Goal: Task Accomplishment & Management: Manage account settings

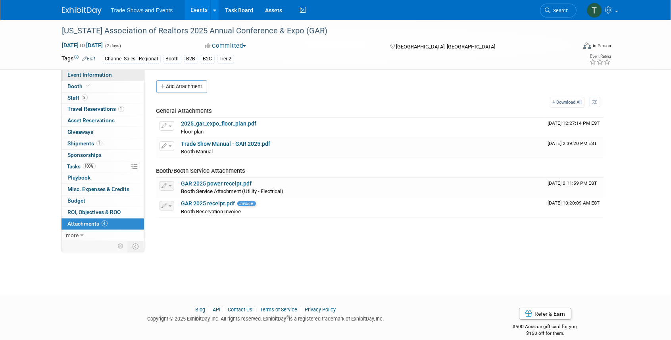
click at [87, 74] on span "Event Information" at bounding box center [90, 74] width 44 height 6
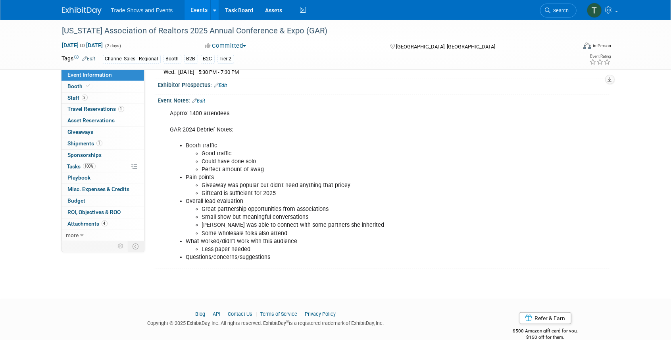
scroll to position [182, 0]
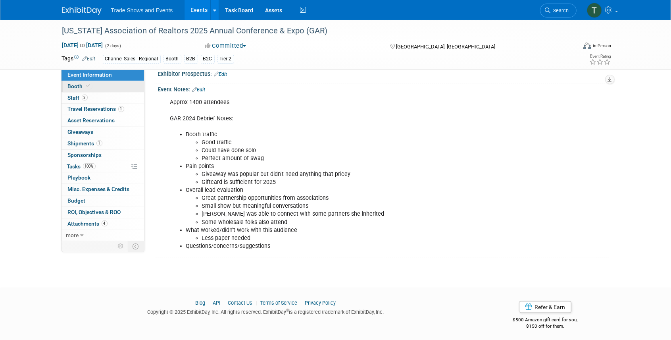
click at [83, 85] on span "Booth" at bounding box center [80, 86] width 24 height 6
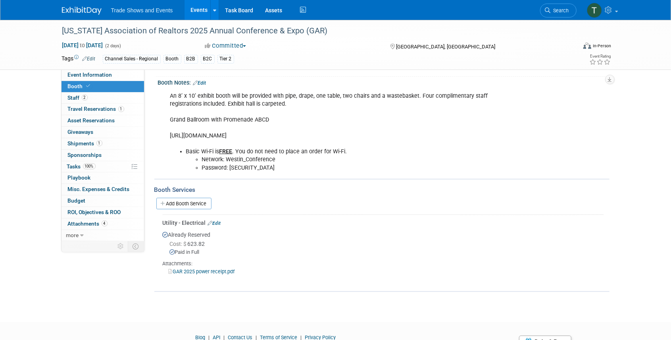
scroll to position [132, 0]
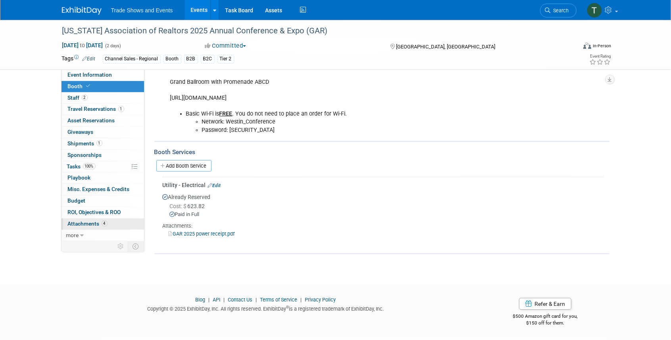
click at [90, 218] on link "4 Attachments 4" at bounding box center [103, 223] width 83 height 11
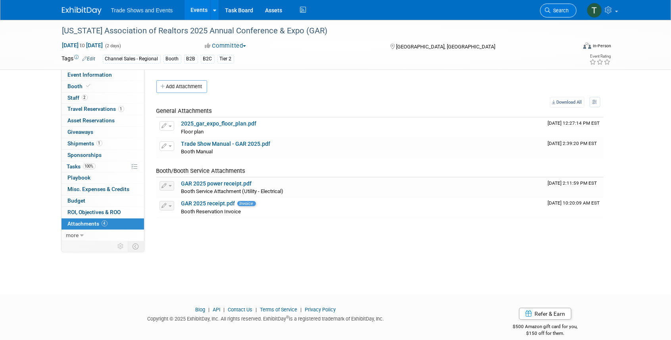
click at [566, 9] on span "Search" at bounding box center [560, 11] width 18 height 6
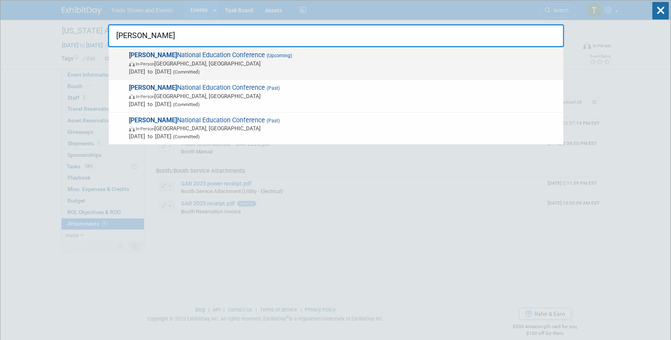
type input "sila"
click at [231, 53] on span "SILA National Education Conference (Upcoming) In-Person New Orleans, LA Oct 26,…" at bounding box center [343, 63] width 433 height 24
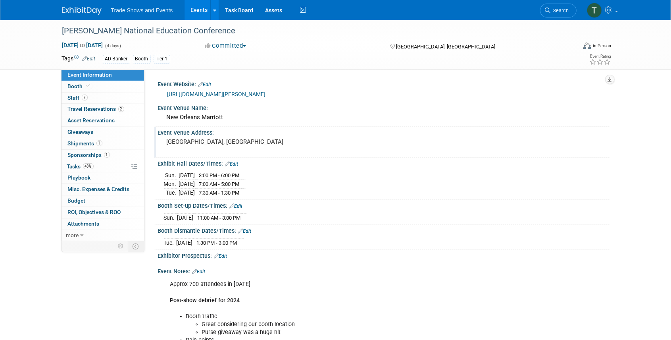
click at [220, 137] on div "[GEOGRAPHIC_DATA], [GEOGRAPHIC_DATA]" at bounding box center [252, 145] width 176 height 18
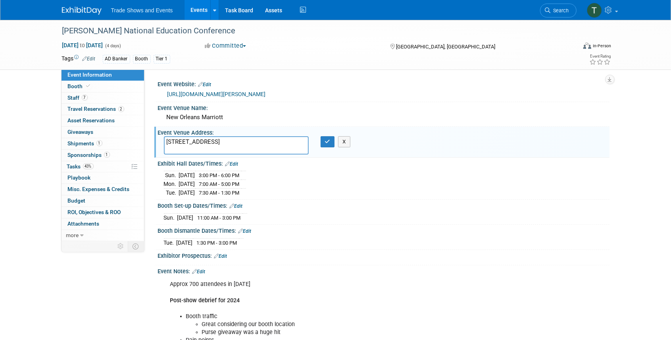
drag, startPoint x: 202, startPoint y: 141, endPoint x: 352, endPoint y: 146, distance: 150.1
click at [352, 146] on div "Event Venue Address: New Orleans, LA 555 Canal St, New Orleans, LA 70130 New Or…" at bounding box center [381, 142] width 455 height 31
drag, startPoint x: 199, startPoint y: 141, endPoint x: 268, endPoint y: 143, distance: 68.3
click at [268, 143] on textarea "555 Canal St, New Orleans, LA 70130 New Orleans, LA" at bounding box center [236, 145] width 145 height 18
type textarea "555 Canal St New Orleans, LA"
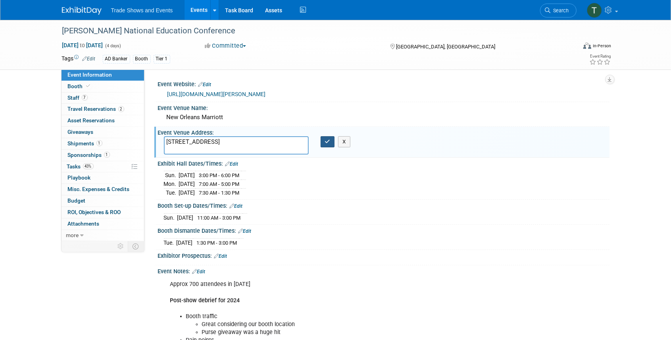
click at [324, 143] on button "button" at bounding box center [328, 141] width 14 height 11
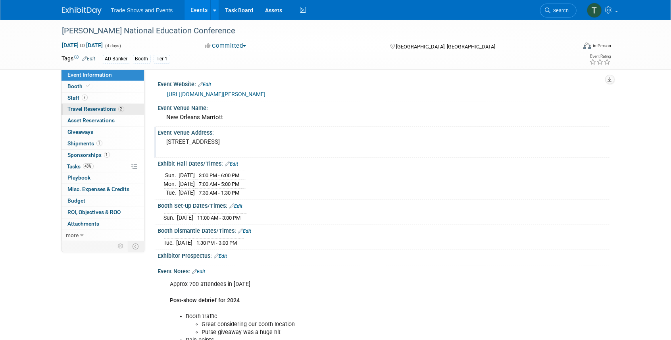
click at [100, 110] on span "Travel Reservations 2" at bounding box center [96, 109] width 56 height 6
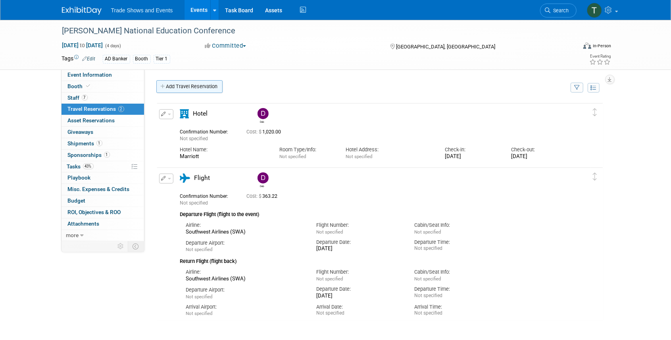
click at [185, 88] on link "Add Travel Reservation" at bounding box center [189, 86] width 66 height 13
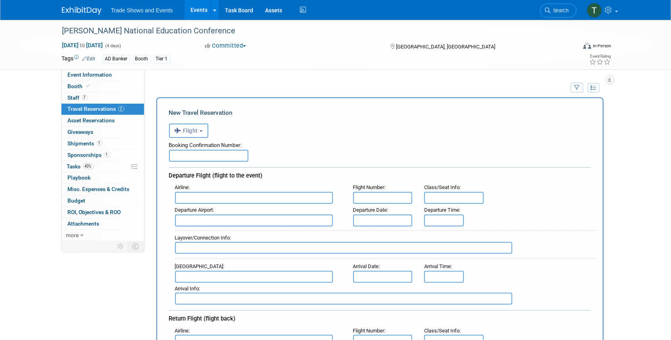
click at [201, 156] on input "text" at bounding box center [208, 156] width 79 height 12
type input "HSZ8PE"
click at [207, 197] on input "text" at bounding box center [254, 198] width 158 height 12
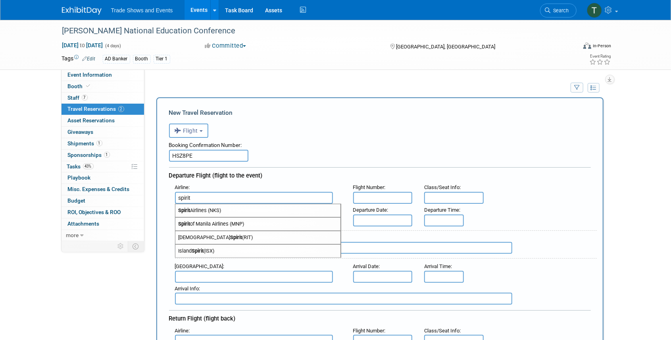
click at [219, 210] on span "Spirit Airlines (NKS)" at bounding box center [257, 210] width 165 height 13
type input "Spirit Airlines (NKS)"
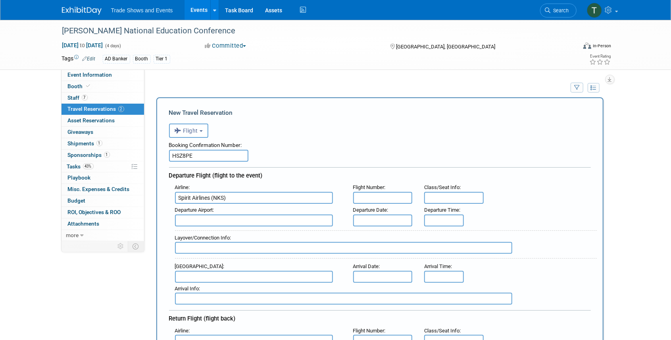
click at [395, 199] on input "text" at bounding box center [383, 198] width 60 height 12
click at [224, 219] on input "text" at bounding box center [254, 220] width 158 height 12
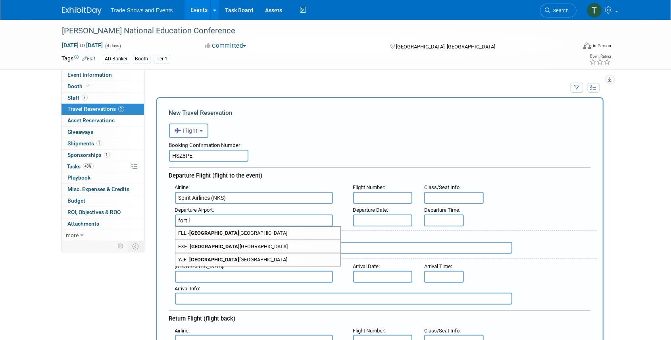
click at [244, 231] on span "FLL - Fort L auderdale Hollywood International Airport" at bounding box center [257, 233] width 165 height 13
type input "FLL - Fort Lauderdale Hollywood International Airport"
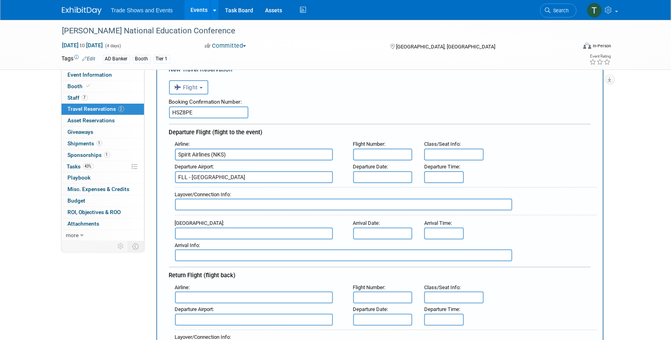
scroll to position [53, 0]
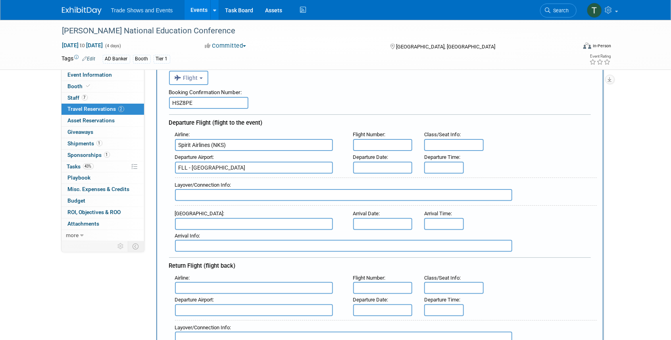
click at [217, 220] on input "text" at bounding box center [254, 224] width 158 height 12
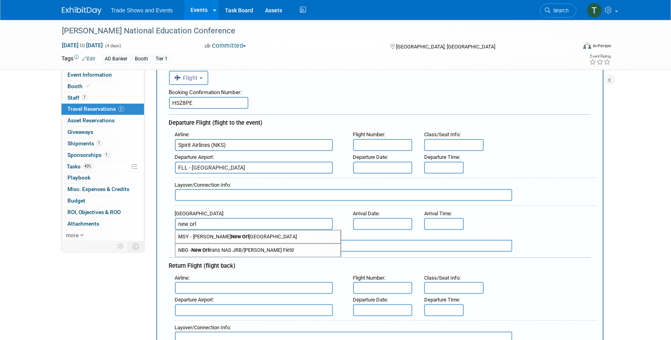
click at [218, 237] on span "MSY - Louis Armstrong New Orl eans International Airport" at bounding box center [257, 236] width 165 height 13
type input "MSY - Louis Armstrong New Orleans International Airport"
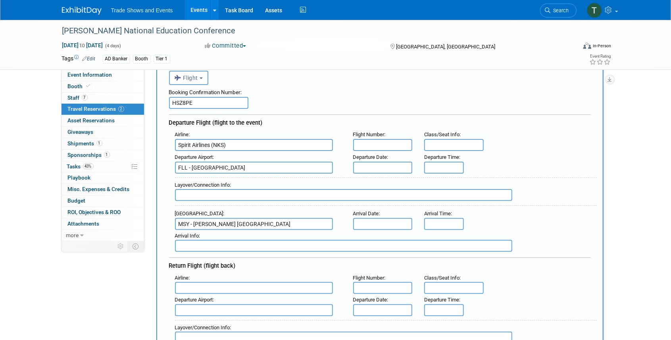
click at [387, 220] on input "text" at bounding box center [383, 224] width 60 height 12
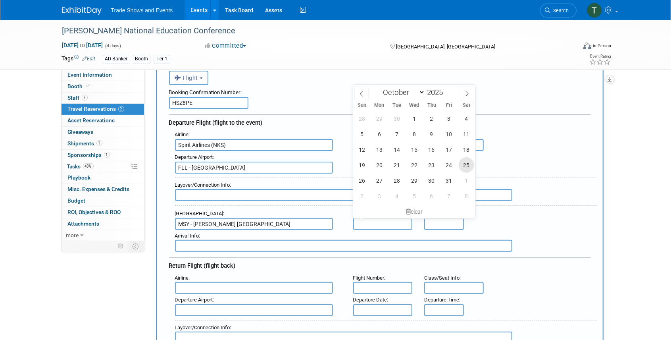
click at [466, 166] on span "25" at bounding box center [466, 164] width 15 height 15
type input "Oct 25, 2025"
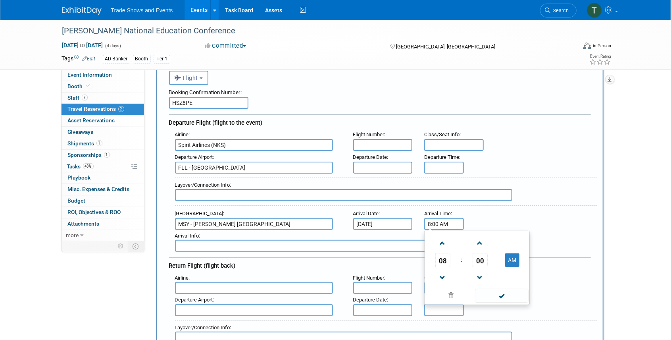
click at [439, 223] on input "8:00 AM" at bounding box center [444, 224] width 40 height 12
click at [442, 258] on span "08" at bounding box center [442, 260] width 15 height 14
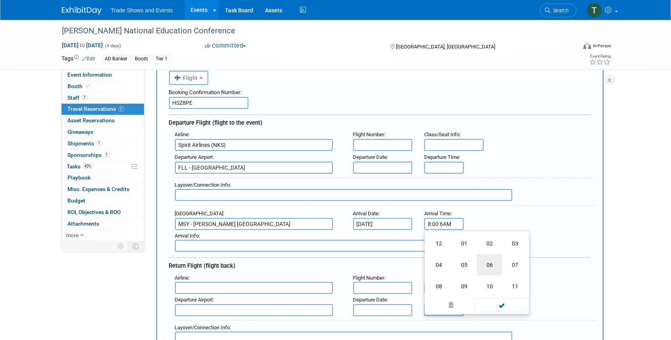
click at [492, 262] on td "06" at bounding box center [489, 264] width 25 height 21
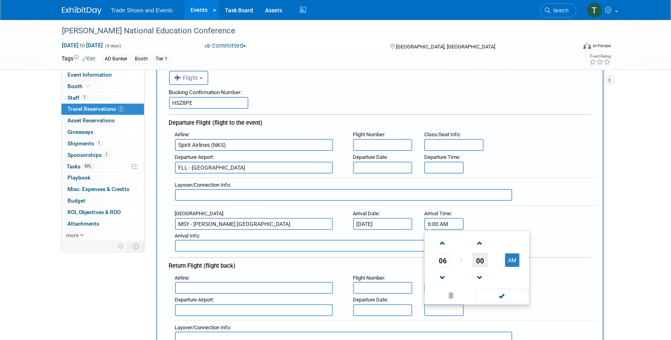
click at [484, 257] on span "00" at bounding box center [480, 260] width 15 height 14
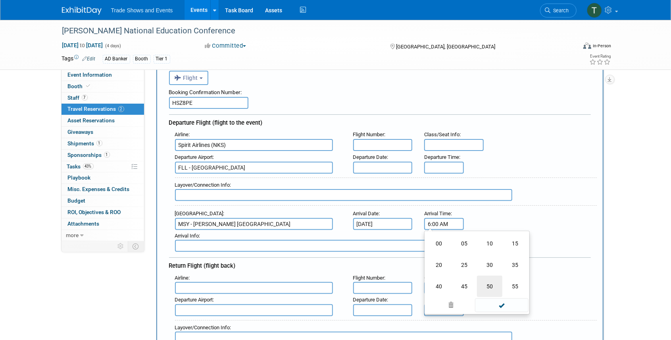
click at [495, 287] on td "50" at bounding box center [489, 285] width 25 height 21
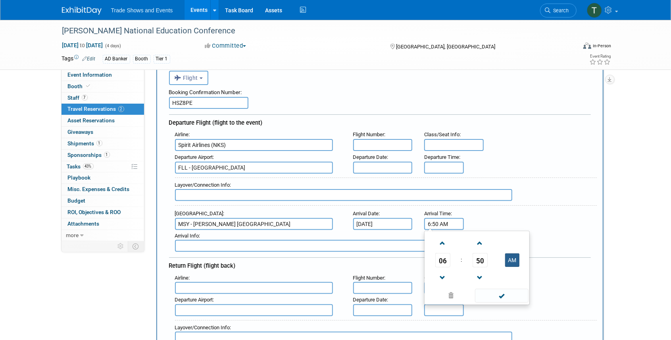
click at [512, 261] on button "AM" at bounding box center [512, 259] width 14 height 13
click at [508, 290] on span at bounding box center [502, 296] width 54 height 14
type input "6:50 PM"
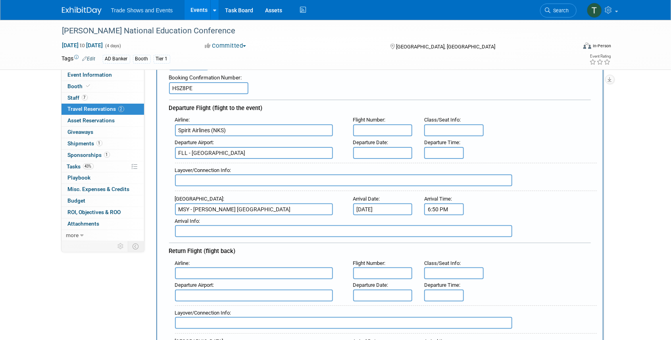
scroll to position [79, 0]
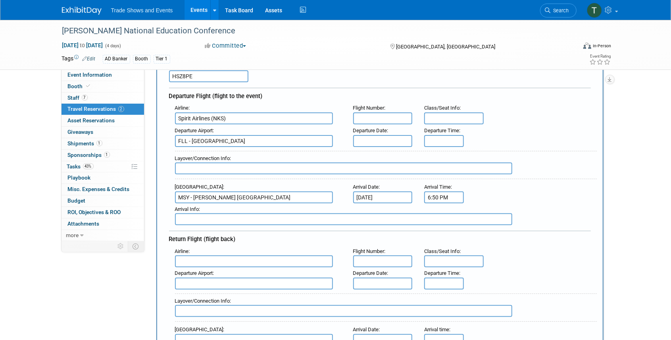
click at [212, 261] on input "text" at bounding box center [254, 261] width 158 height 12
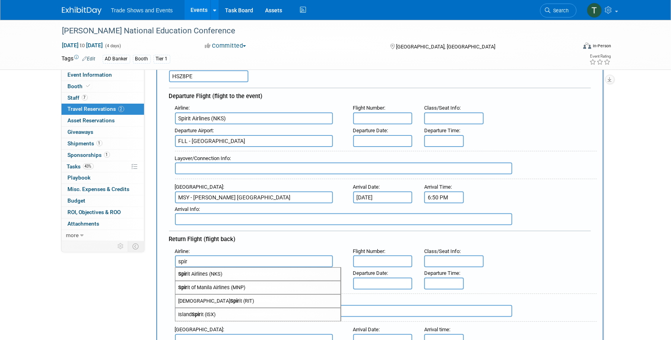
click at [216, 268] on span "Spir it Airlines (NKS)" at bounding box center [257, 274] width 165 height 13
type input "Spirit Airlines (NKS)"
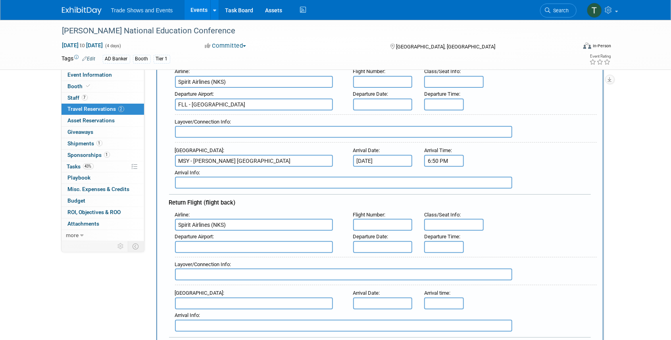
scroll to position [132, 0]
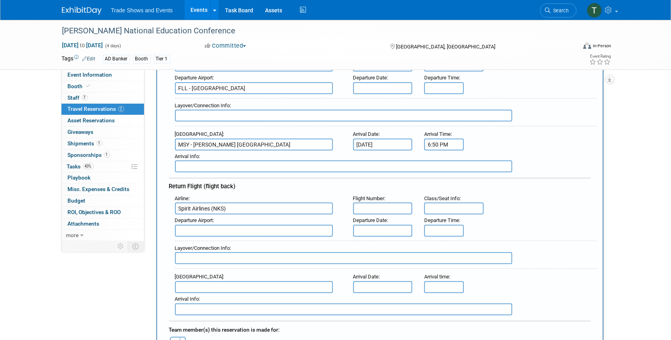
click at [210, 230] on input "text" at bounding box center [254, 231] width 158 height 12
click at [212, 241] on span "MSY - Louis Armstrong New Orleans International Airport" at bounding box center [257, 243] width 165 height 13
type input "MSY - Louis Armstrong New Orleans International Airport"
click at [208, 286] on input "text" at bounding box center [254, 287] width 158 height 12
click at [205, 293] on span "FLL - Fort Lauderdale Hollywood International Airport" at bounding box center [257, 299] width 165 height 13
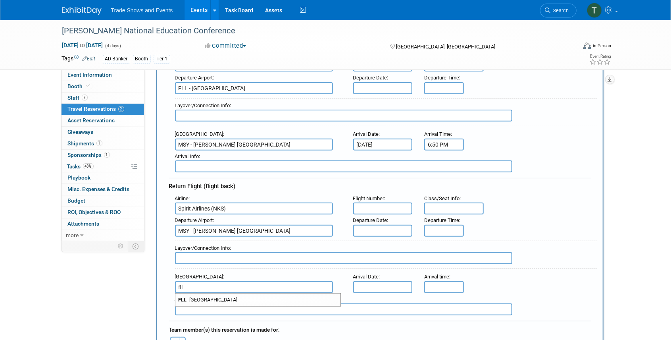
type input "FLL - Fort Lauderdale Hollywood International Airport"
click at [377, 228] on input "text" at bounding box center [383, 231] width 60 height 12
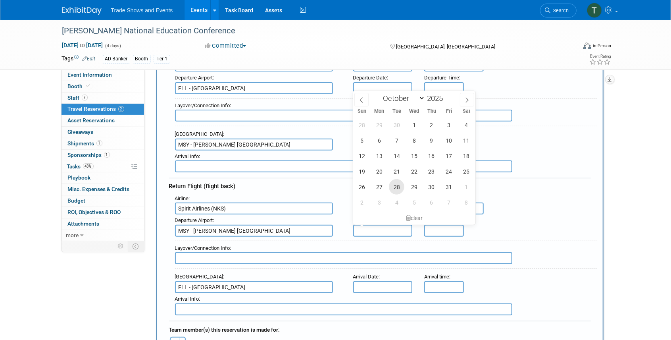
click at [396, 187] on span "28" at bounding box center [396, 186] width 15 height 15
type input "Oct 28, 2025"
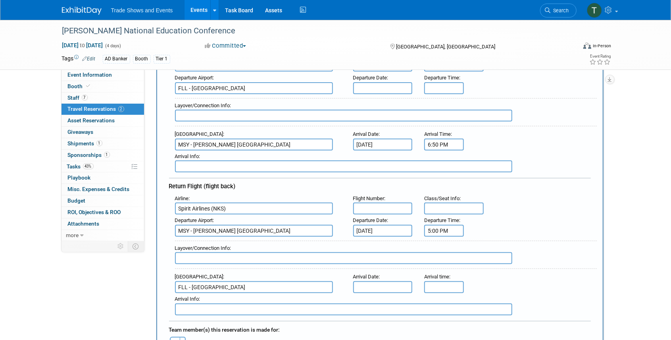
click at [442, 229] on input "5:00 PM" at bounding box center [444, 231] width 40 height 12
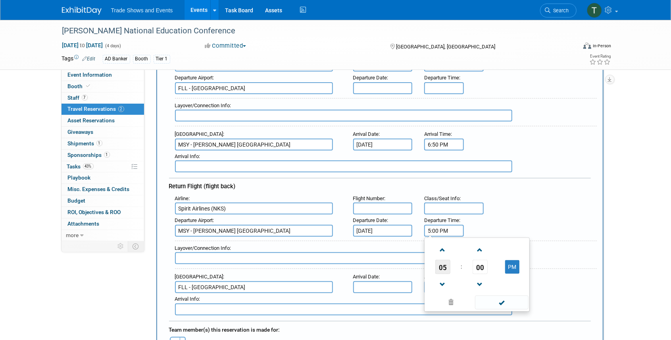
click at [443, 266] on span "05" at bounding box center [442, 267] width 15 height 14
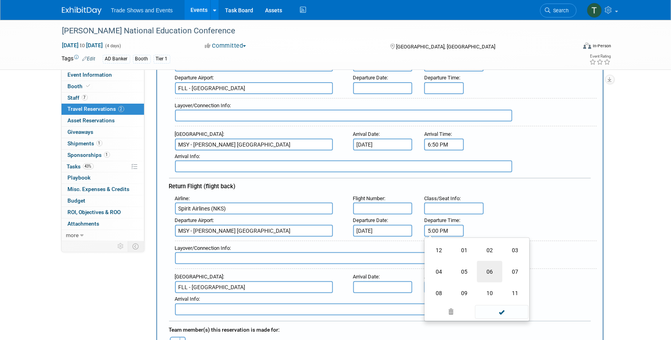
click at [491, 268] on td "06" at bounding box center [489, 271] width 25 height 21
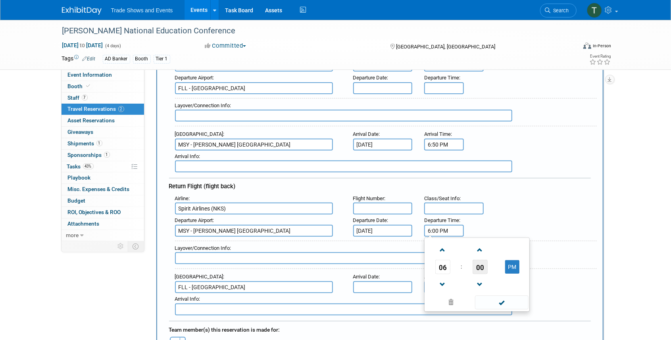
click at [486, 263] on span "00" at bounding box center [480, 267] width 15 height 14
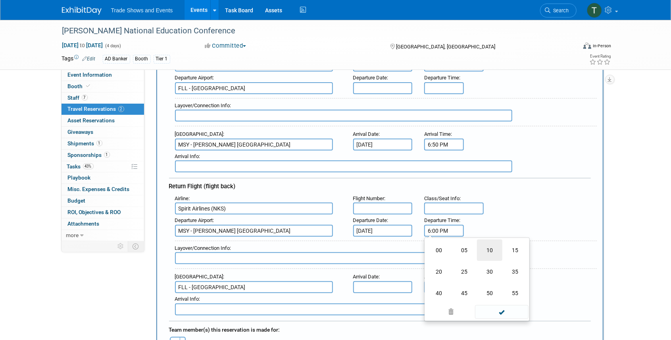
click at [495, 248] on td "10" at bounding box center [489, 249] width 25 height 21
type input "6:10 PM"
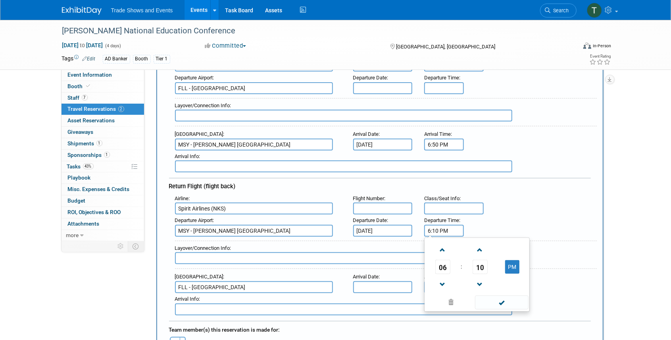
click at [503, 299] on span at bounding box center [502, 302] width 54 height 14
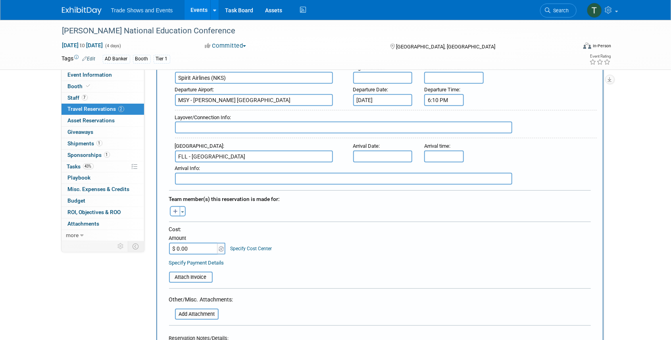
scroll to position [264, 0]
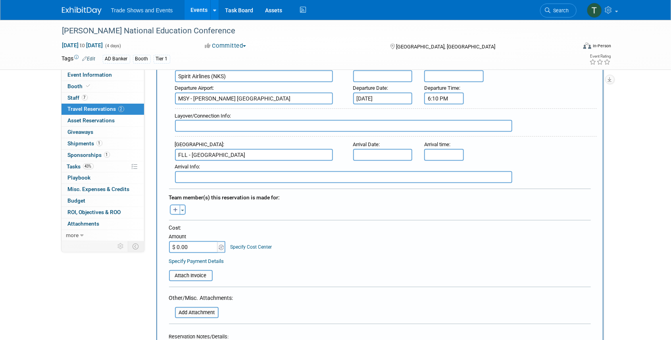
click at [173, 210] on button "button" at bounding box center [175, 209] width 10 height 10
select select
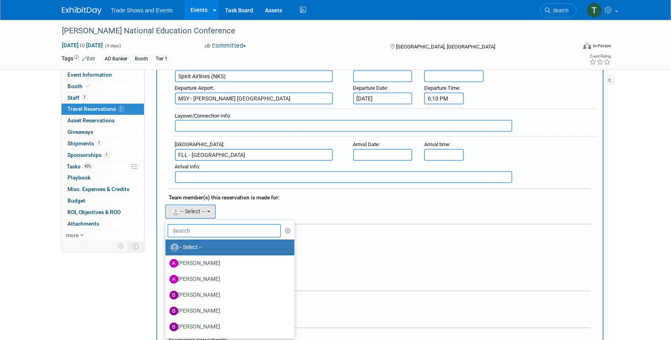
click at [196, 228] on input "text" at bounding box center [225, 230] width 114 height 13
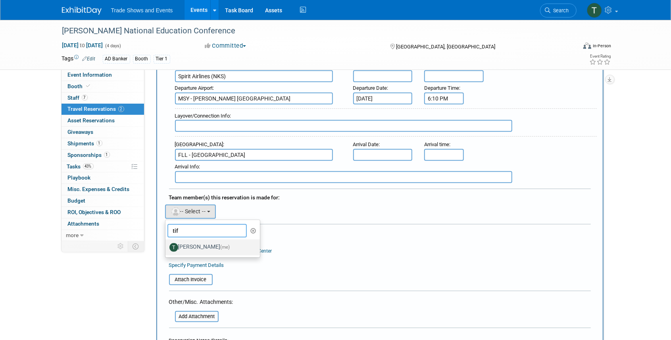
type input "tif"
click at [193, 250] on label "Tiff Wagner (me)" at bounding box center [210, 247] width 83 height 13
click at [167, 249] on input "Tiff Wagner (me)" at bounding box center [164, 246] width 5 height 5
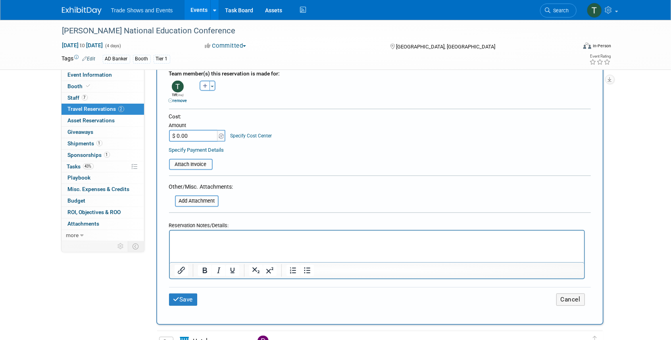
scroll to position [450, 0]
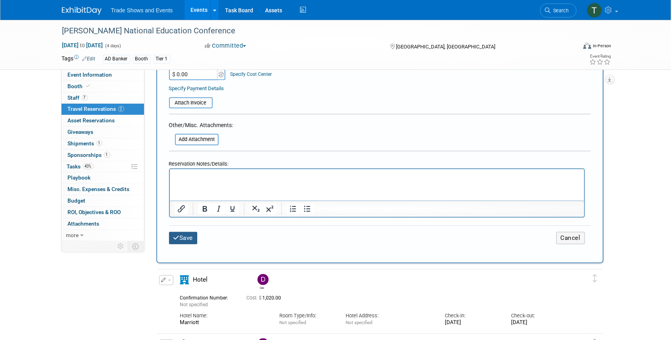
click at [175, 237] on button "Save" at bounding box center [183, 238] width 29 height 12
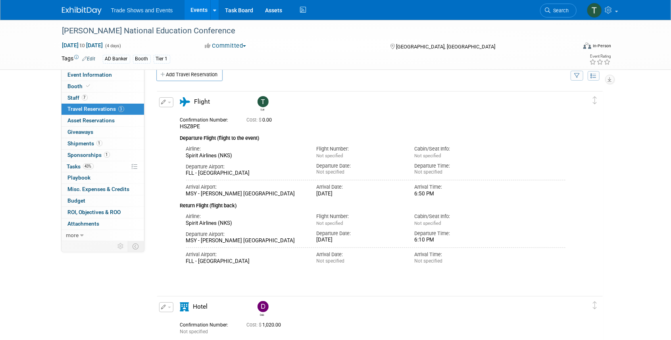
scroll to position [0, 0]
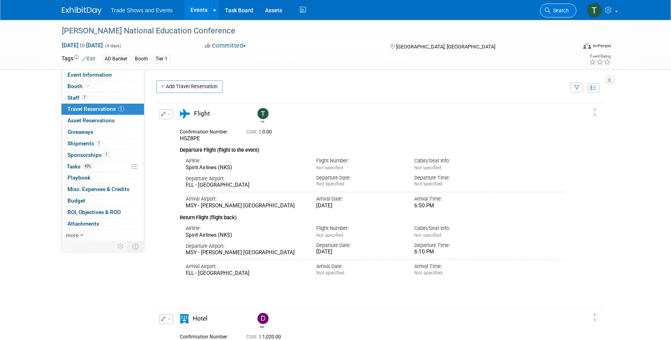
click at [551, 13] on icon at bounding box center [548, 11] width 6 height 6
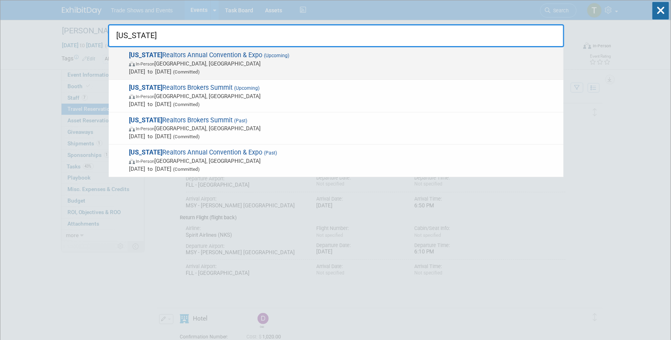
type input "ohio"
click at [183, 52] on span "Ohio Realtors Annual Convention & Expo (Upcoming) In-Person Cleveland, OH Sep 1…" at bounding box center [343, 63] width 433 height 24
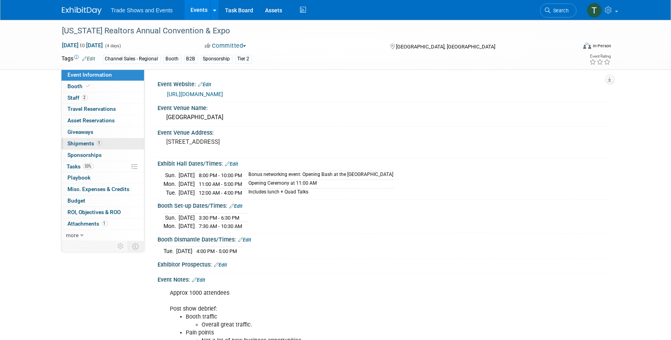
click at [82, 141] on span "Shipments 1" at bounding box center [85, 143] width 35 height 6
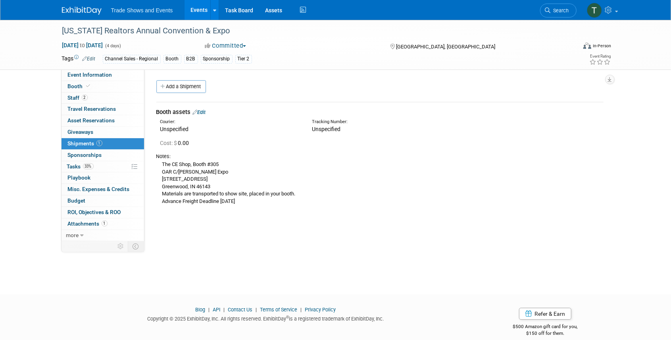
drag, startPoint x: 164, startPoint y: 164, endPoint x: 256, endPoint y: 200, distance: 98.8
click at [256, 200] on div "The CE Shop, Booth #305 OAR C/O Smith Expo 1173 Airport Pkwy, Ste. C Greenwood,…" at bounding box center [379, 182] width 447 height 45
copy div "The CE Shop, Booth #305 OAR C/O Smith Expo 1173 Airport Pkwy, Ste. C Greenwood,…"
drag, startPoint x: 83, startPoint y: 73, endPoint x: 88, endPoint y: 75, distance: 5.3
click at [83, 73] on span "Event Information" at bounding box center [90, 74] width 44 height 6
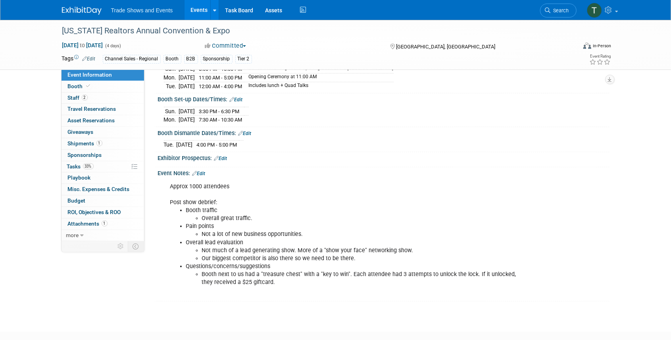
scroll to position [150, 0]
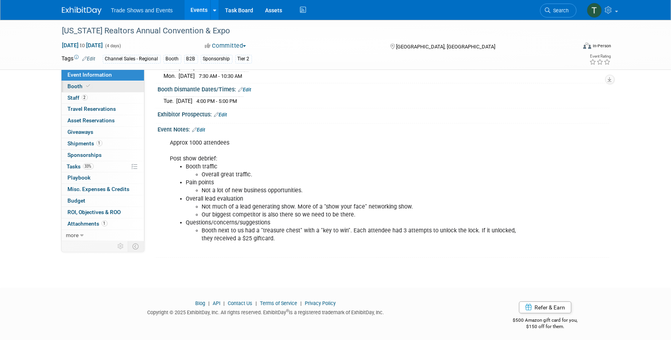
click at [74, 85] on span "Booth" at bounding box center [80, 86] width 24 height 6
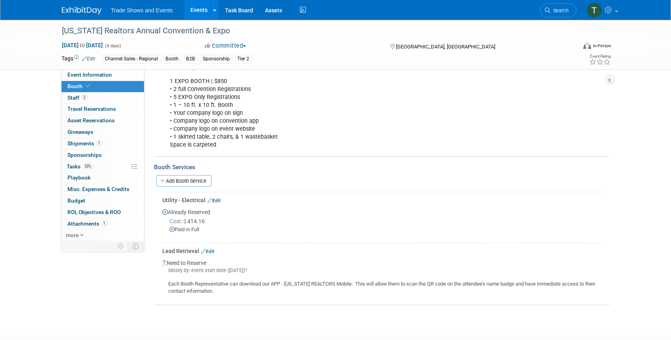
scroll to position [132, 0]
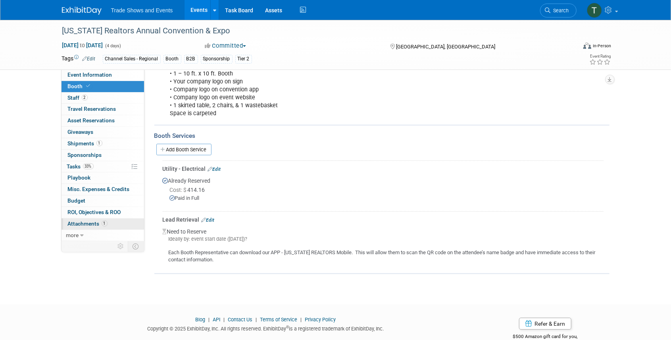
click at [88, 221] on span "Attachments 1" at bounding box center [88, 223] width 40 height 6
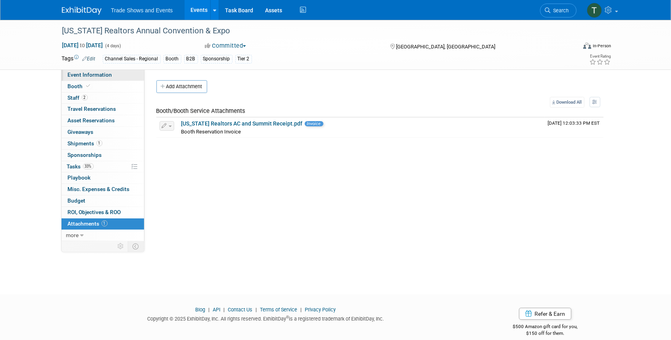
click at [87, 73] on span "Event Information" at bounding box center [90, 74] width 44 height 6
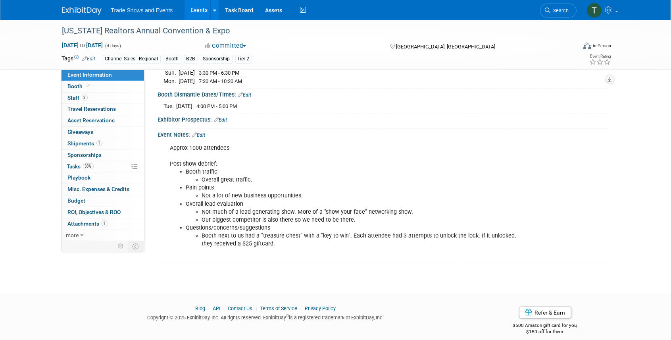
scroll to position [150, 0]
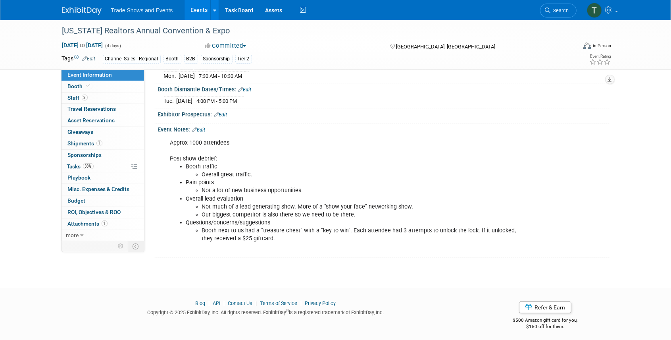
click at [199, 11] on link "Events" at bounding box center [199, 10] width 29 height 20
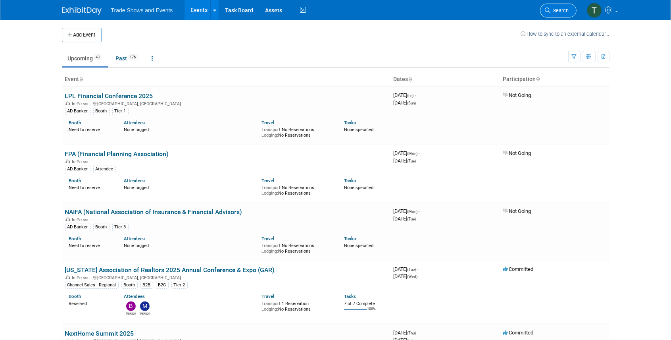
click at [556, 12] on span "Search" at bounding box center [560, 11] width 18 height 6
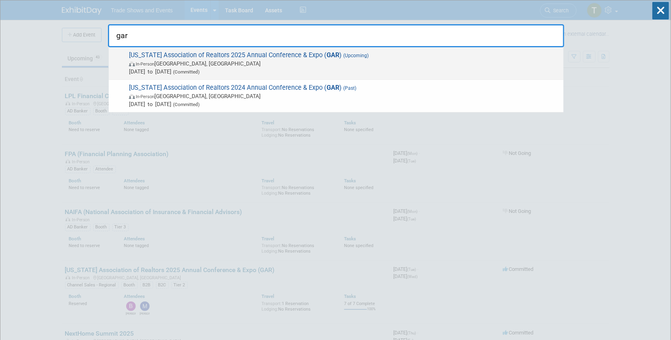
type input "gar"
click at [279, 56] on span "Georgia Association of Realtors 2025 Annual Conference & Expo ( GAR ) (Upcoming…" at bounding box center [343, 63] width 433 height 24
